Goal: Task Accomplishment & Management: Use online tool/utility

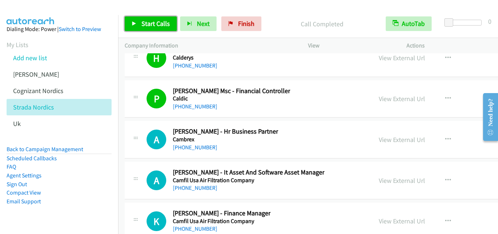
click at [130, 26] on link "Start Calls" at bounding box center [151, 23] width 52 height 15
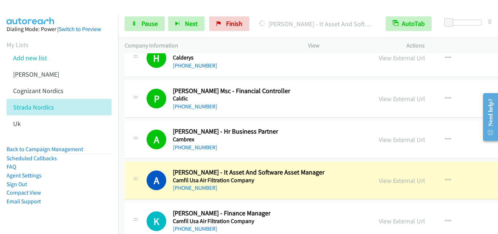
scroll to position [9366, 0]
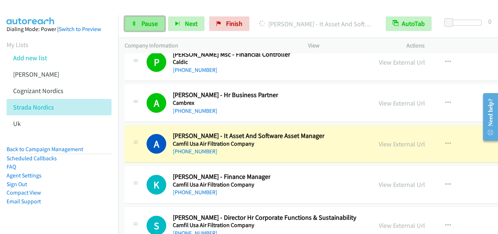
click at [137, 24] on link "Pause" at bounding box center [145, 23] width 40 height 15
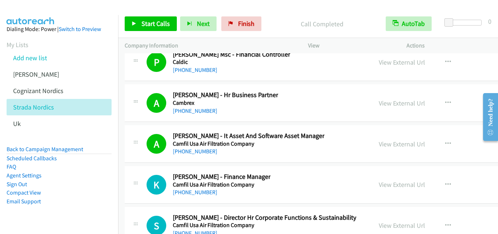
click at [297, 22] on p "Call Completed" at bounding box center [321, 24] width 101 height 10
click at [49, 92] on link "Cognizant Nordics" at bounding box center [38, 90] width 50 height 8
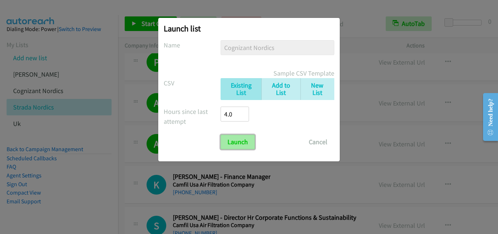
click at [241, 145] on input "Launch" at bounding box center [237, 141] width 34 height 15
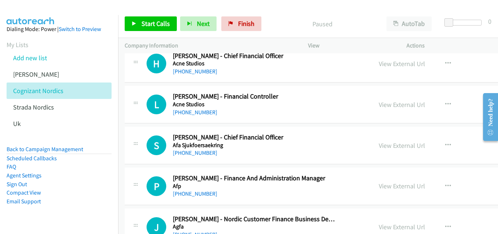
scroll to position [219, 0]
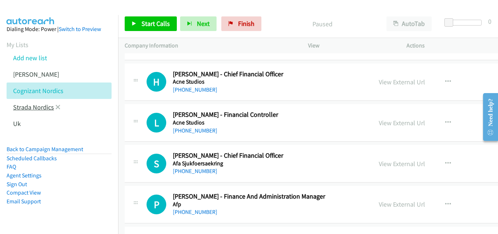
click at [47, 108] on link "Strada Nordics" at bounding box center [33, 107] width 41 height 8
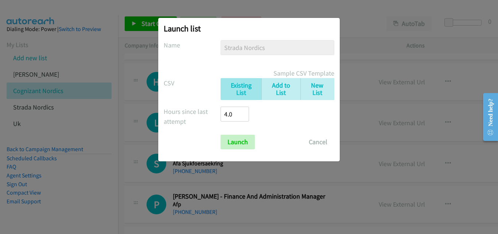
click at [90, 142] on div "Launch list No phone fields were returned for that Report or List View Please u…" at bounding box center [249, 120] width 498 height 227
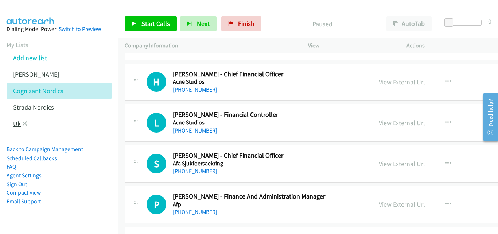
click at [16, 124] on link "Uk" at bounding box center [17, 123] width 8 height 8
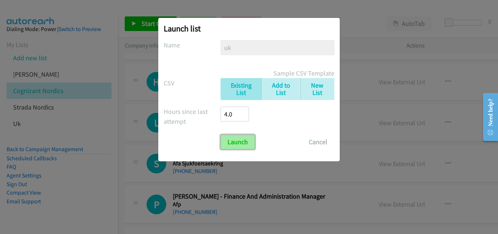
click at [237, 141] on input "Launch" at bounding box center [237, 141] width 34 height 15
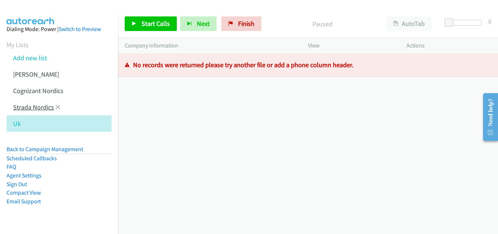
click at [37, 108] on link "Strada Nordics" at bounding box center [33, 107] width 41 height 8
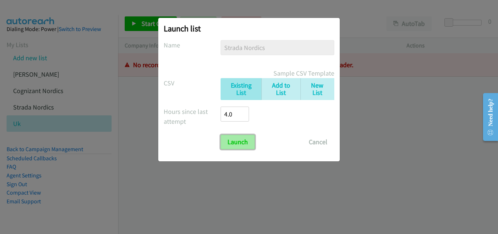
click at [237, 139] on input "Launch" at bounding box center [237, 141] width 34 height 15
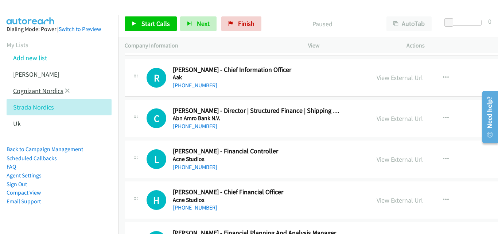
click at [38, 91] on link "Cognizant Nordics" at bounding box center [38, 90] width 50 height 8
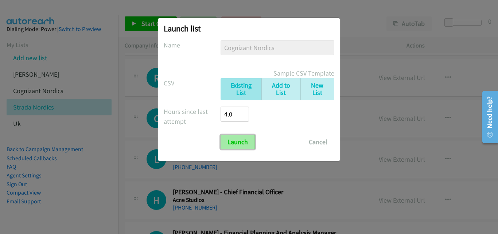
click at [237, 140] on input "Launch" at bounding box center [237, 141] width 34 height 15
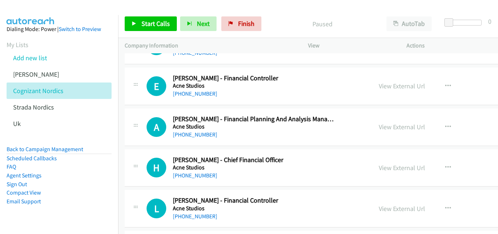
scroll to position [146, 0]
